Goal: Navigation & Orientation: Find specific page/section

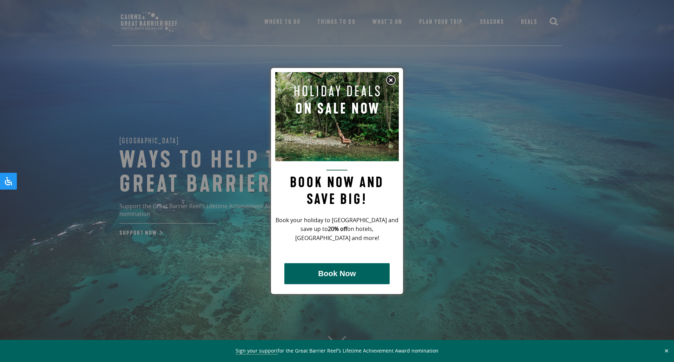
click at [391, 84] on img at bounding box center [390, 80] width 11 height 11
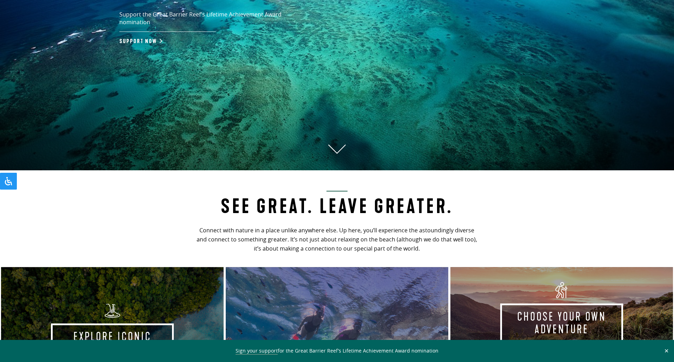
scroll to position [196, 0]
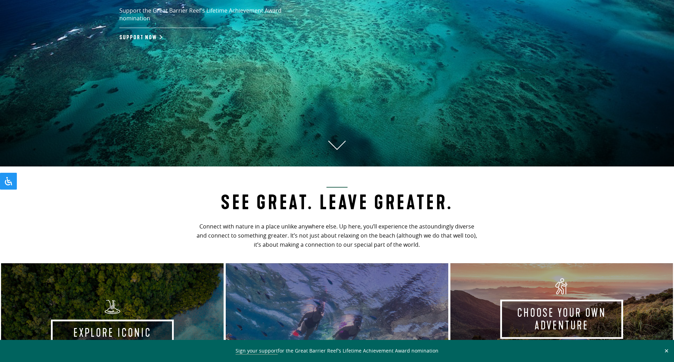
click at [331, 145] on icon at bounding box center [337, 145] width 18 height 9
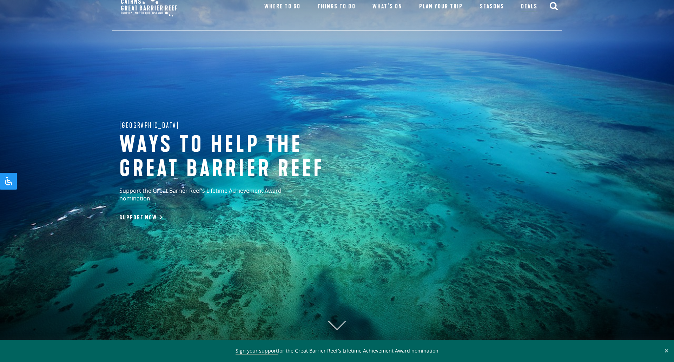
scroll to position [0, 0]
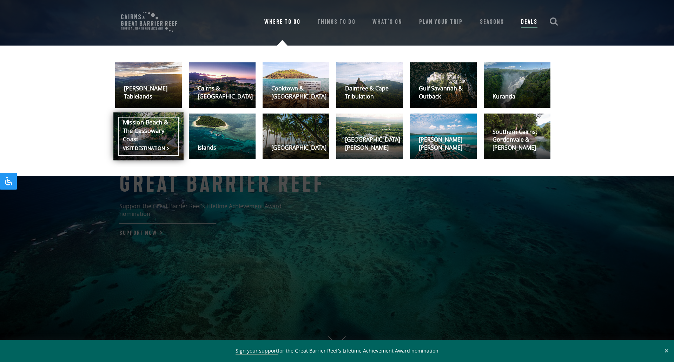
click at [142, 127] on link "Mission Beach & The Cassowary Coast Visit destination" at bounding box center [148, 137] width 70 height 48
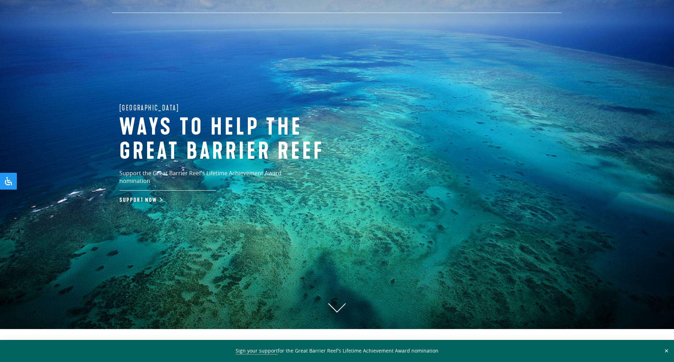
scroll to position [12, 0]
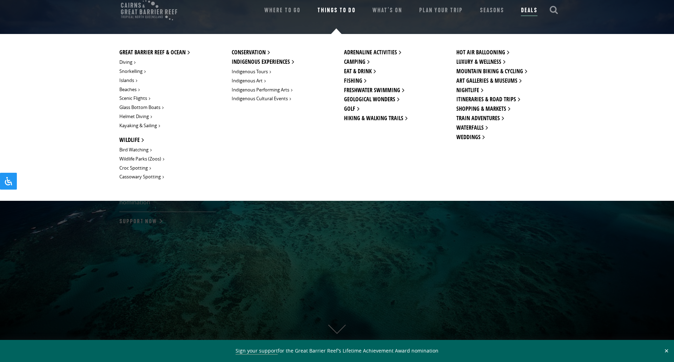
click at [330, 11] on link "Things To Do" at bounding box center [336, 11] width 38 height 10
